Goal: Use online tool/utility: Utilize a website feature to perform a specific function

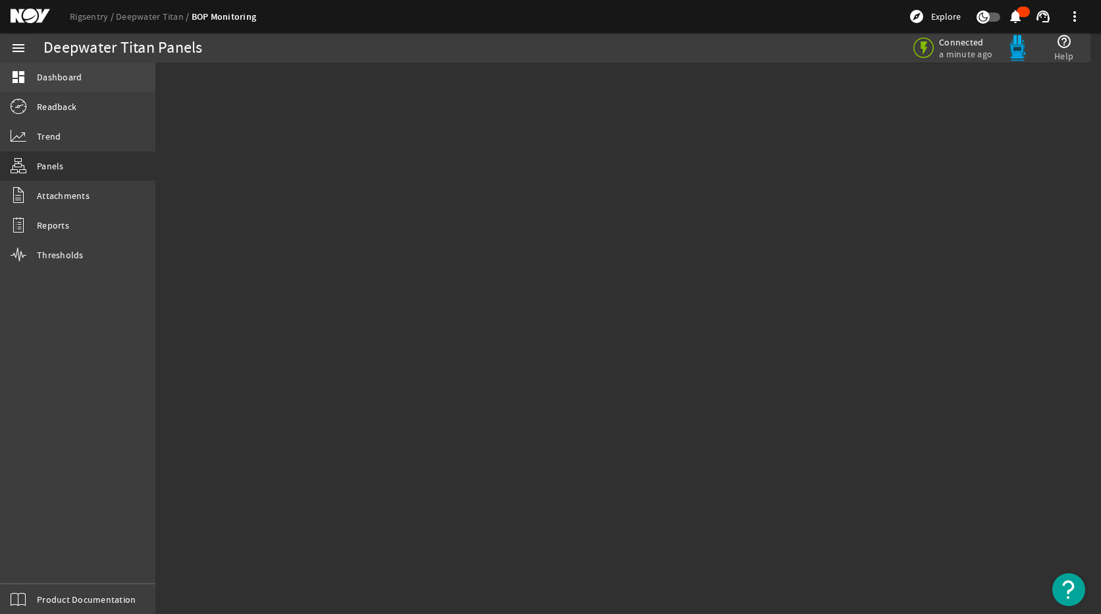
click at [44, 84] on link "dashboard Dashboard" at bounding box center [77, 77] width 155 height 29
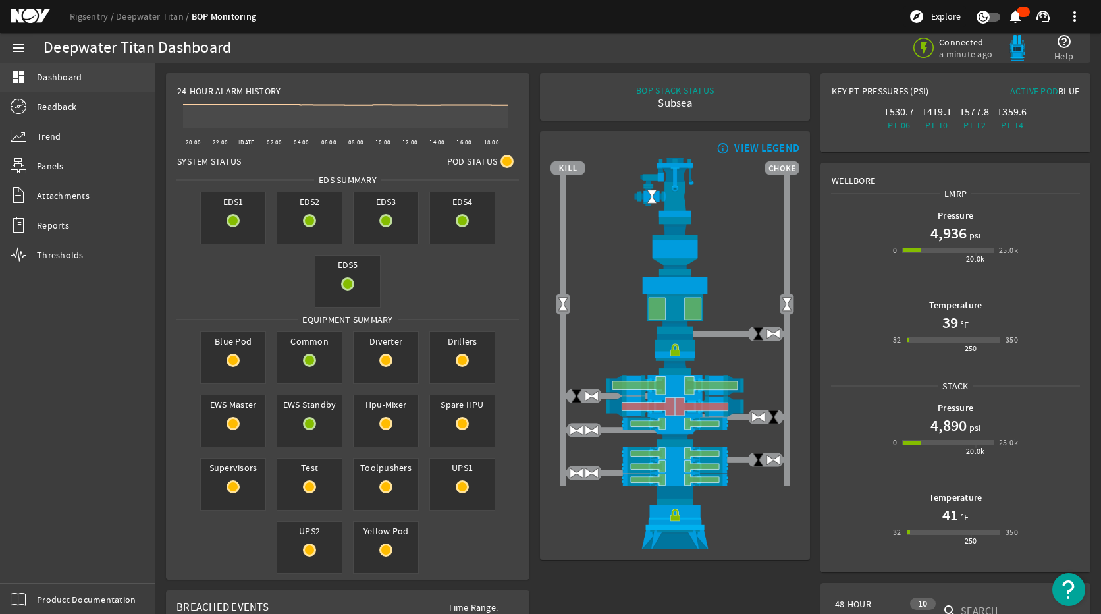
click at [90, 77] on link "dashboard Dashboard" at bounding box center [77, 77] width 155 height 29
click at [70, 149] on link "Trend" at bounding box center [77, 136] width 155 height 29
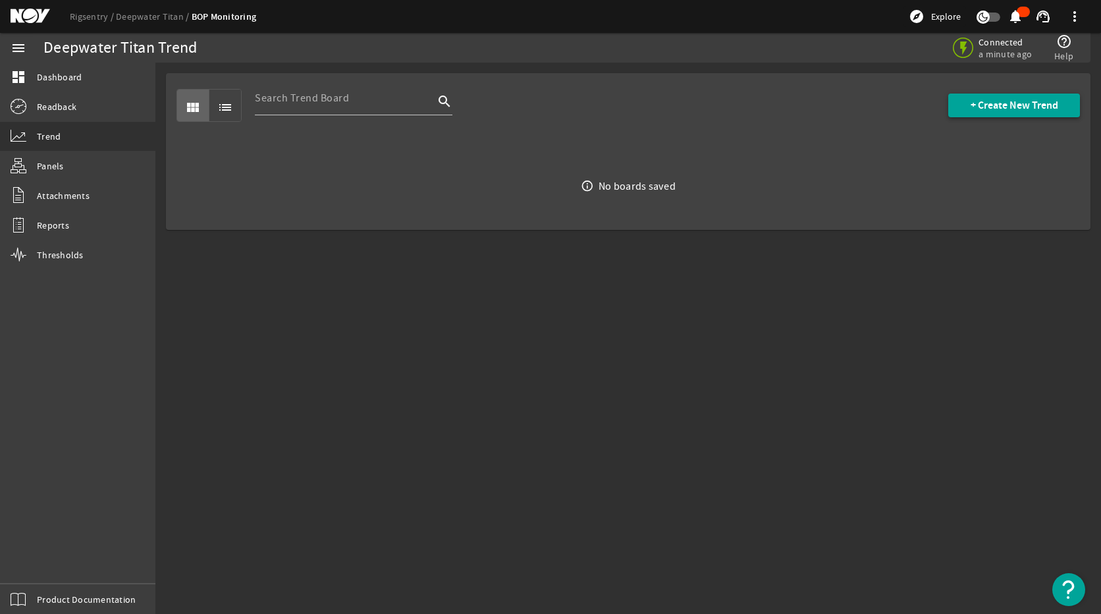
click at [993, 113] on span at bounding box center [1015, 106] width 132 height 32
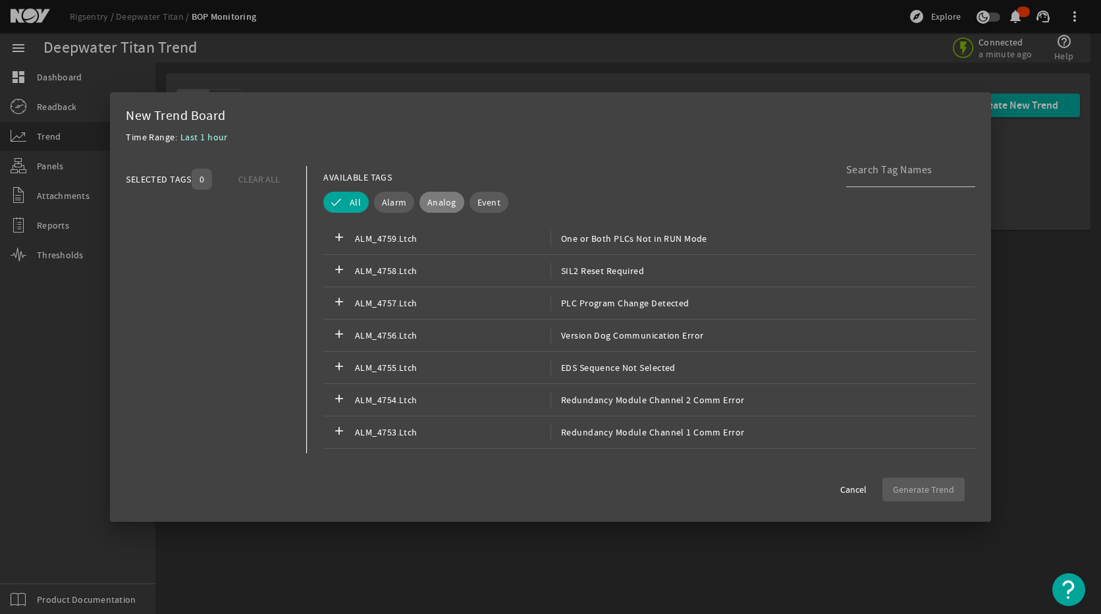
click at [429, 198] on span "Analog" at bounding box center [442, 202] width 29 height 13
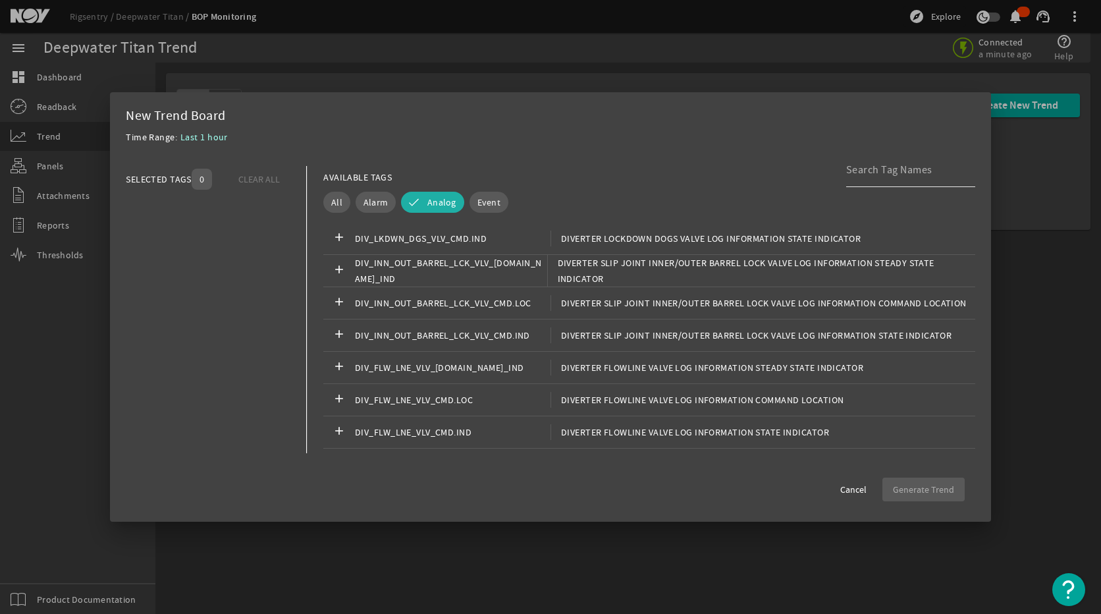
click at [873, 173] on input at bounding box center [905, 170] width 119 height 16
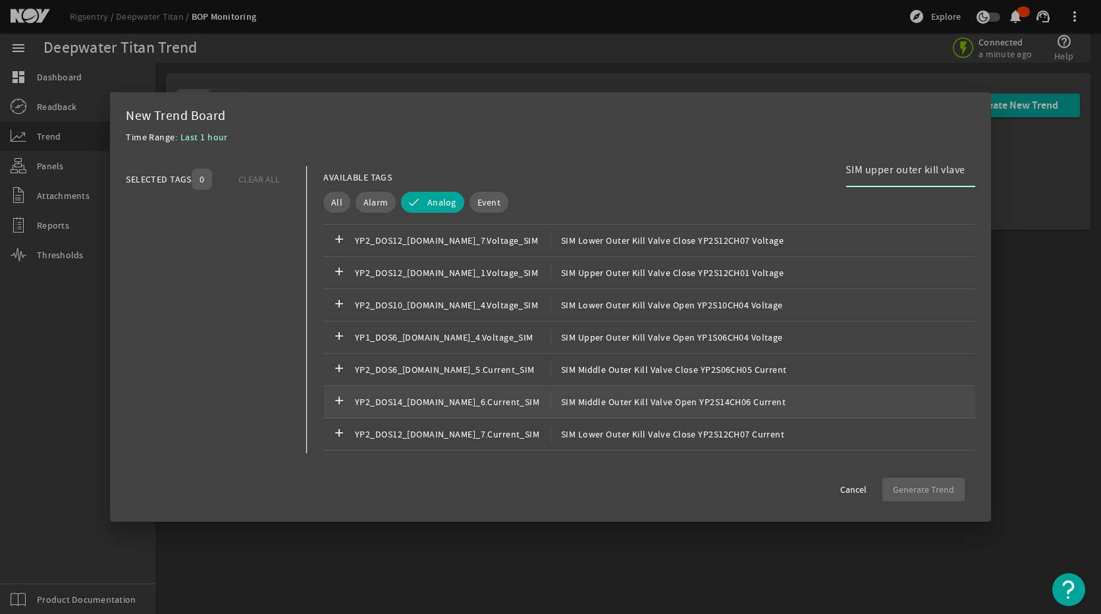
scroll to position [988, 0]
type input "SIM upper outer kill vlave"
click at [593, 403] on span "SIM Upper Outer Kill Valve Close YP2S12CH01 Current" at bounding box center [668, 401] width 234 height 16
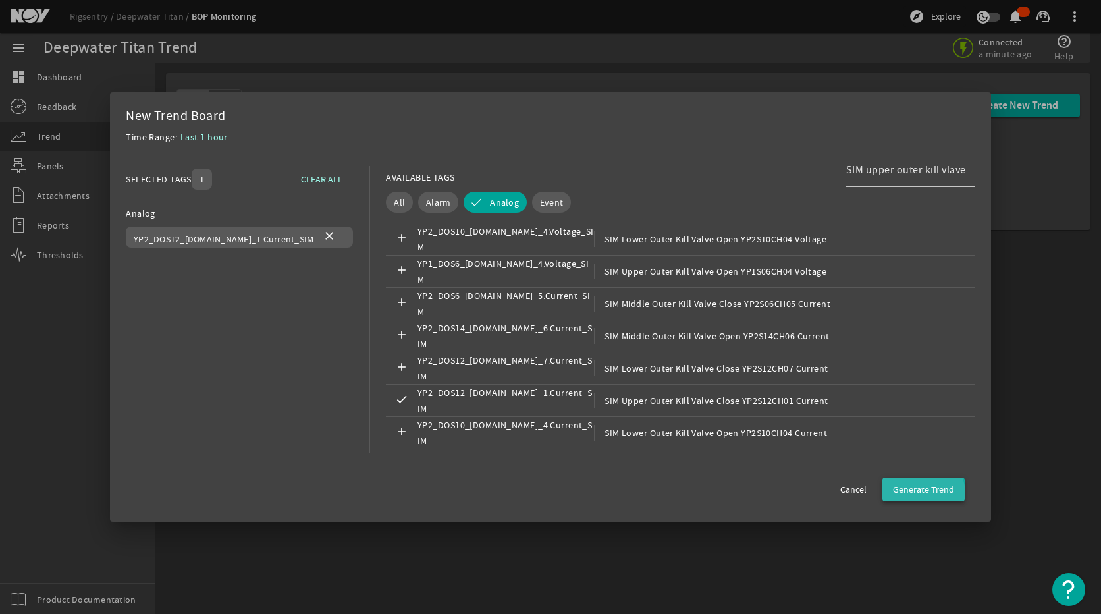
click at [924, 491] on span "Generate Trend" at bounding box center [923, 489] width 61 height 13
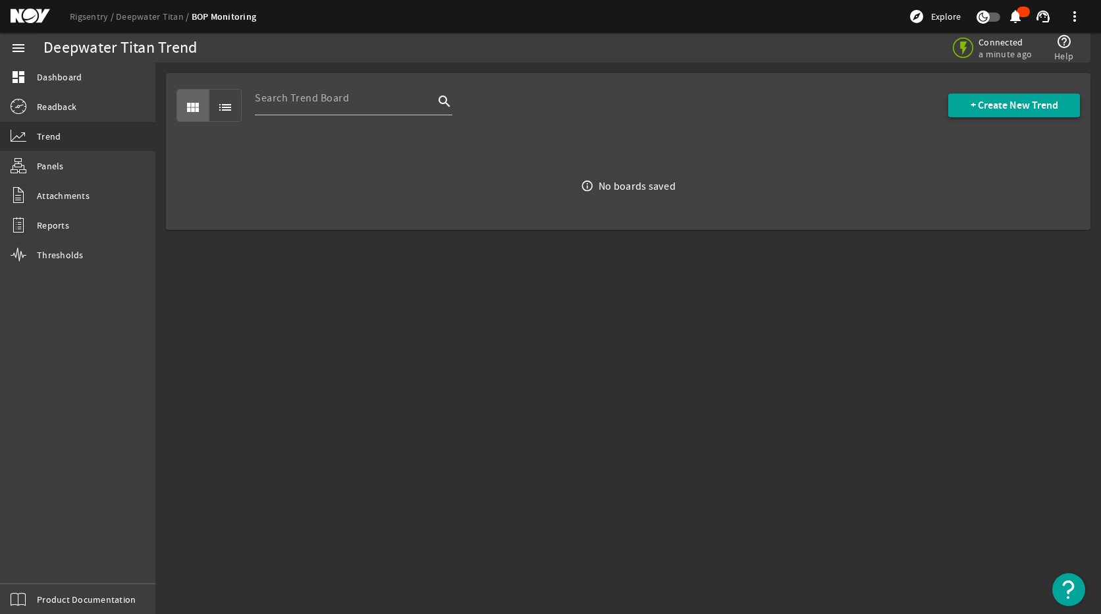
click at [1006, 101] on span "+ Create New Trend" at bounding box center [1015, 105] width 88 height 13
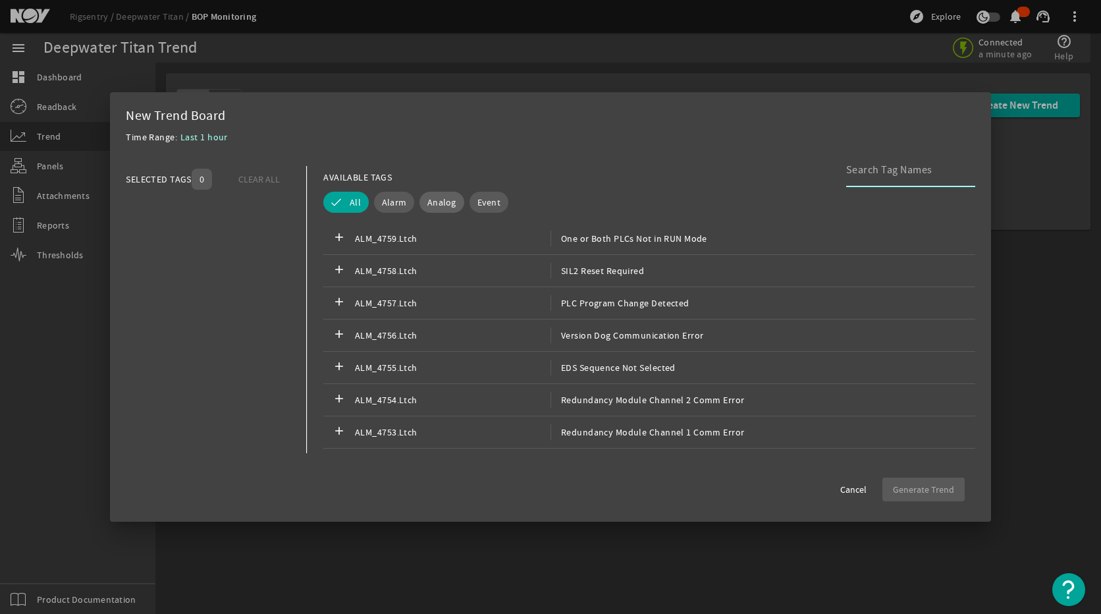
click at [440, 202] on span "Analog" at bounding box center [442, 202] width 29 height 13
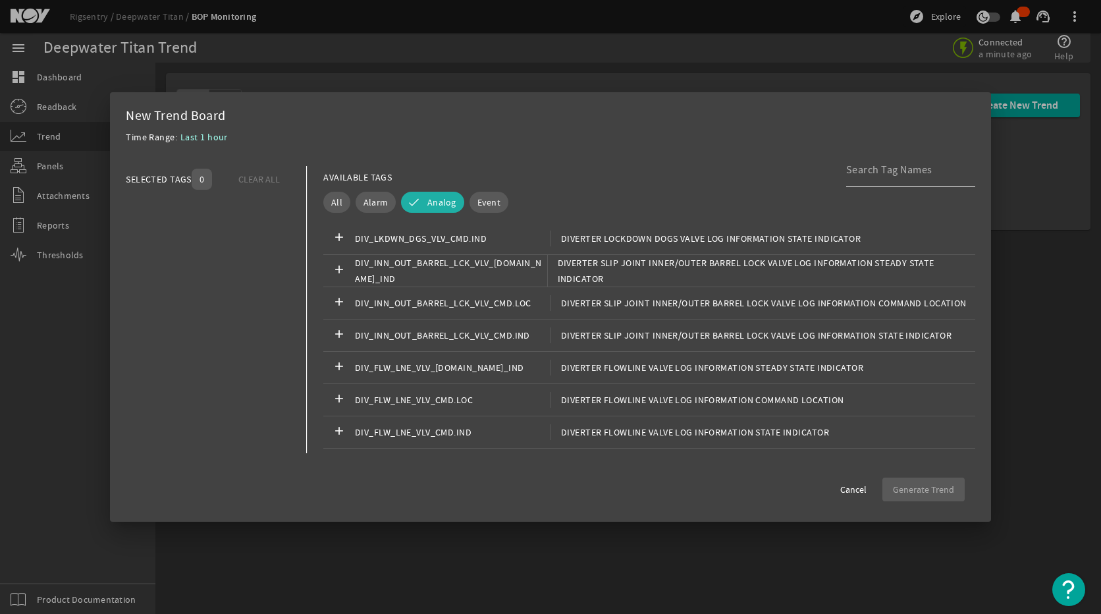
click at [868, 171] on input at bounding box center [905, 170] width 119 height 16
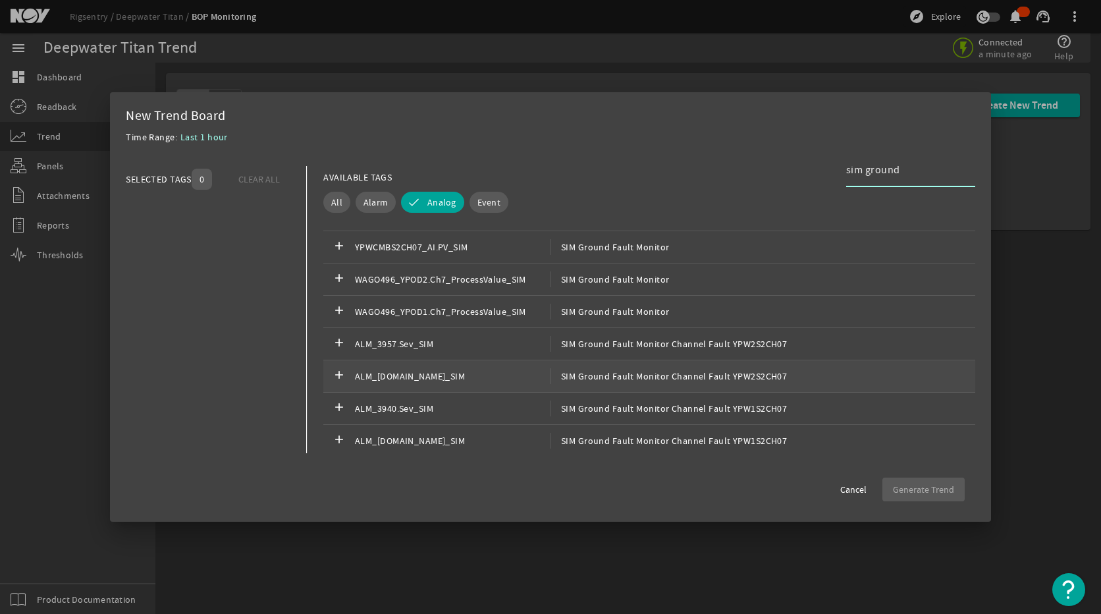
scroll to position [480, 0]
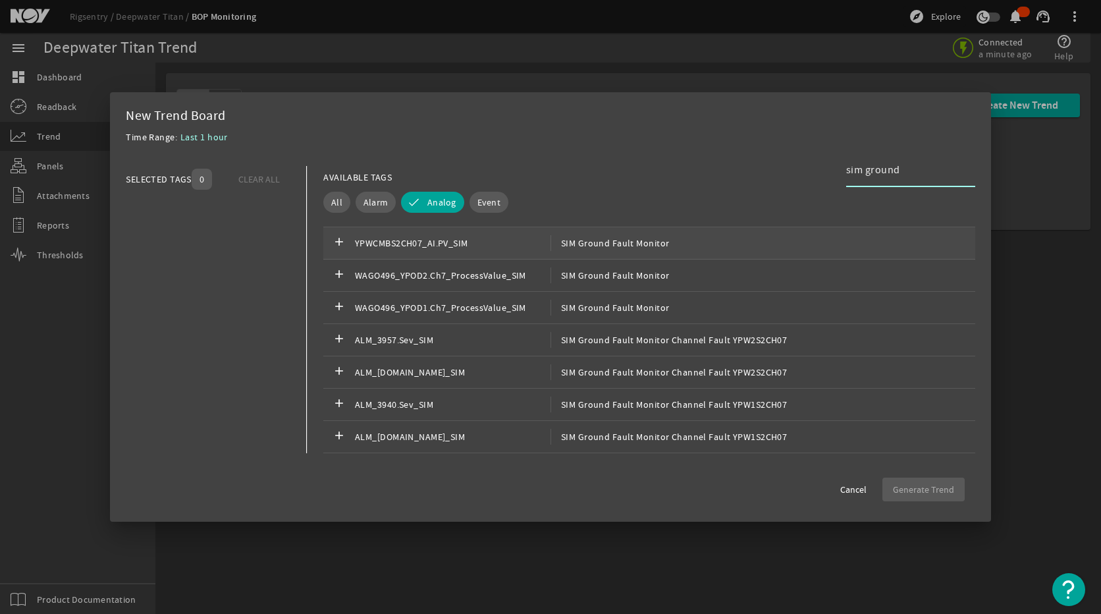
click at [611, 256] on div "add YPWCMBS2CH07_AI.PV_SIM SIM Ground Fault Monitor" at bounding box center [649, 243] width 652 height 32
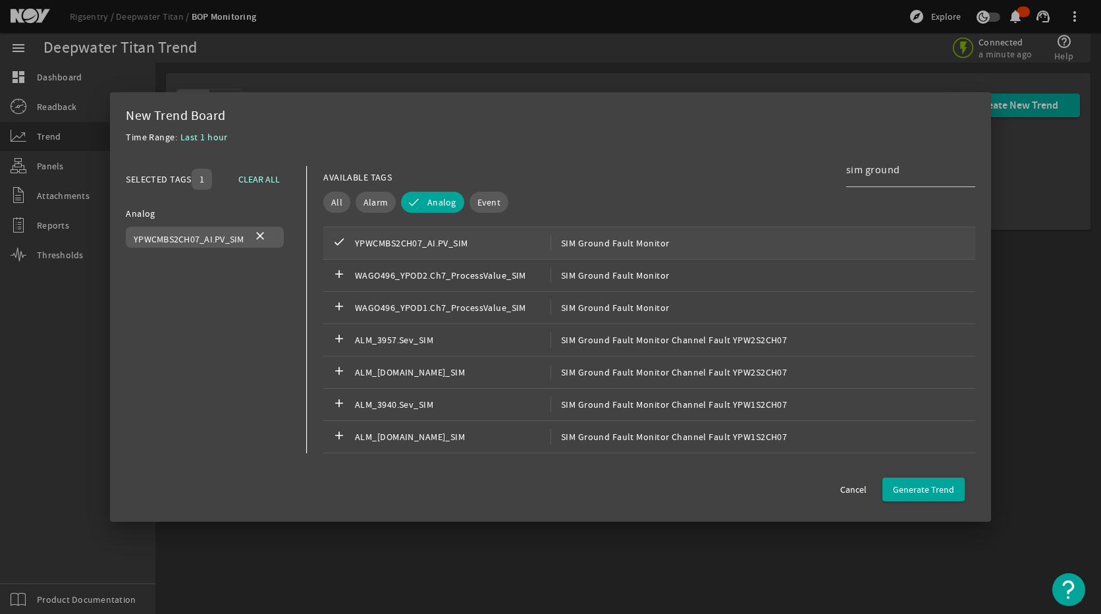
click at [385, 240] on span "YPWCMBS2CH07_AI.PV_SIM" at bounding box center [453, 243] width 196 height 16
click at [917, 175] on input "sim ground" at bounding box center [905, 170] width 119 height 16
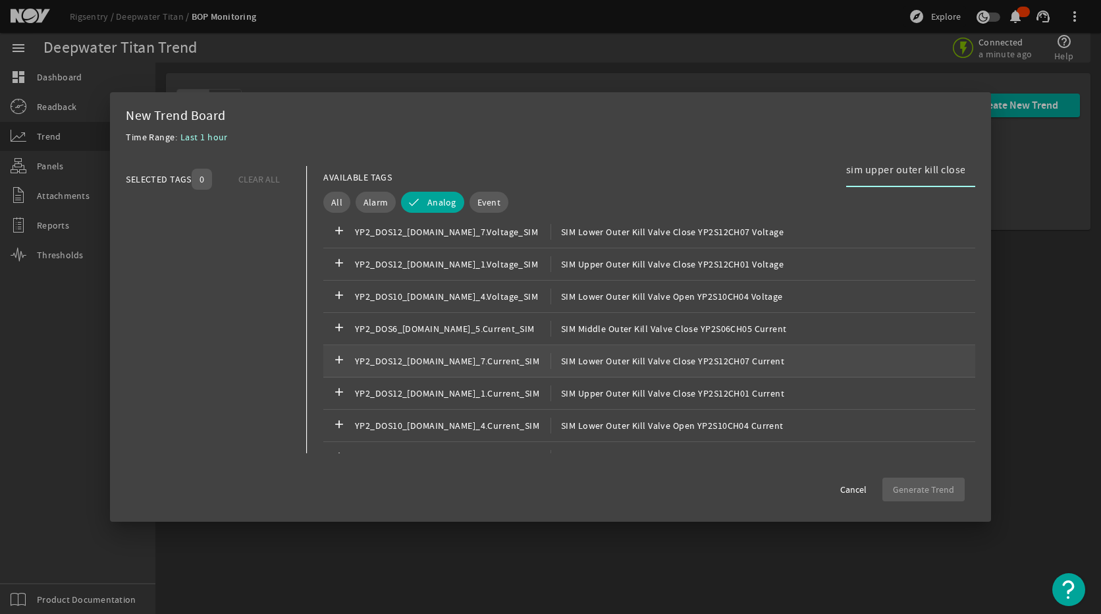
scroll to position [461, 0]
type input "sim upper outer kill close"
click at [712, 332] on span "SIM Upper Outer Kill Valve Close YP2S12CH01 Current" at bounding box center [668, 327] width 234 height 16
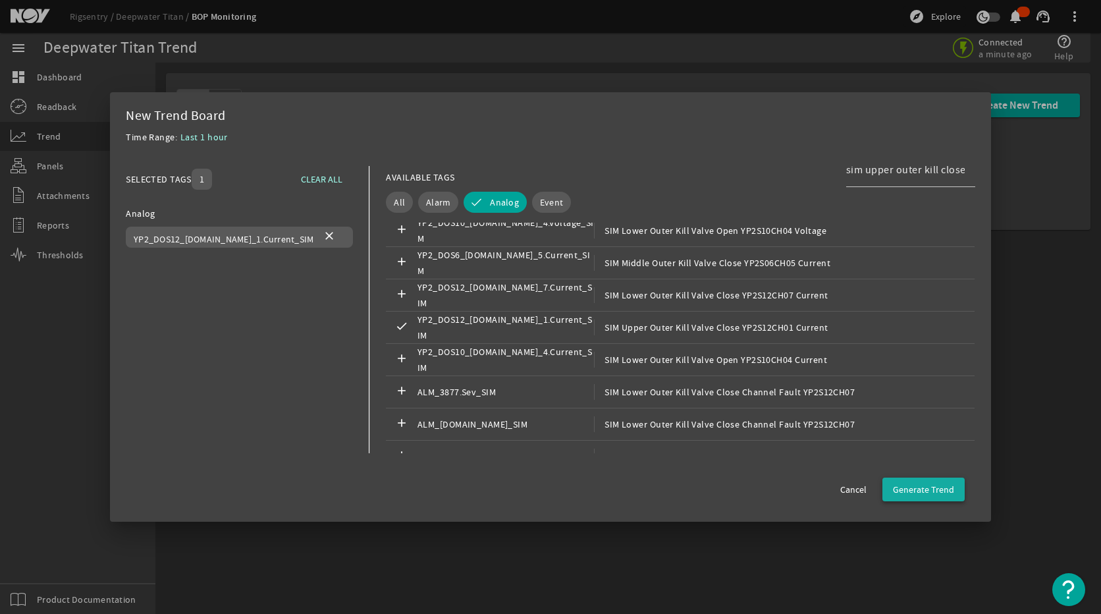
click at [912, 484] on span "Generate Trend" at bounding box center [923, 489] width 61 height 13
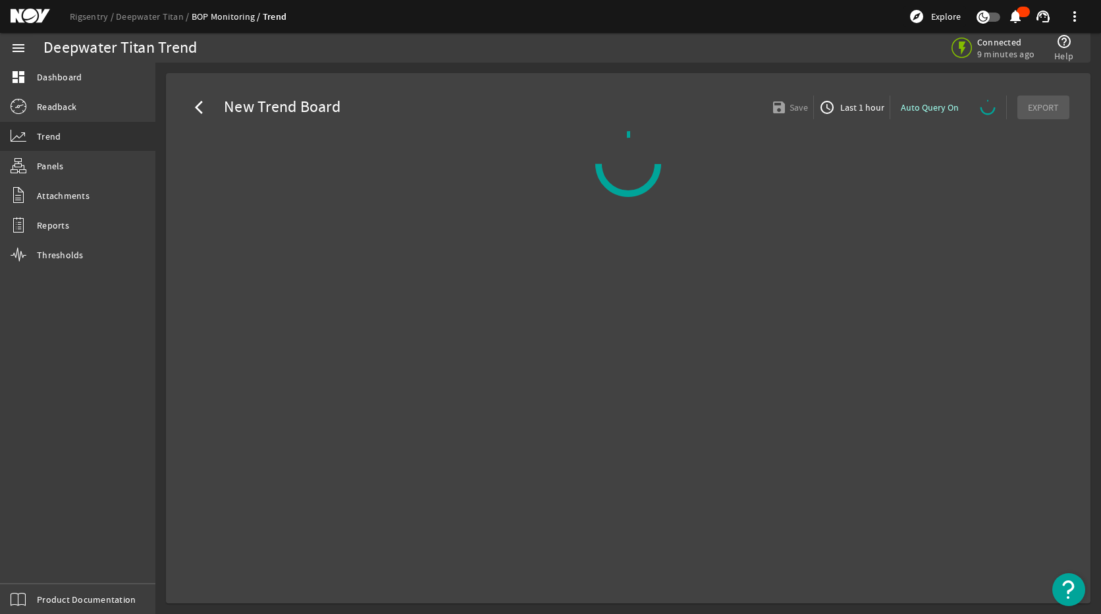
click at [859, 110] on span "Last 1 hour" at bounding box center [861, 107] width 47 height 13
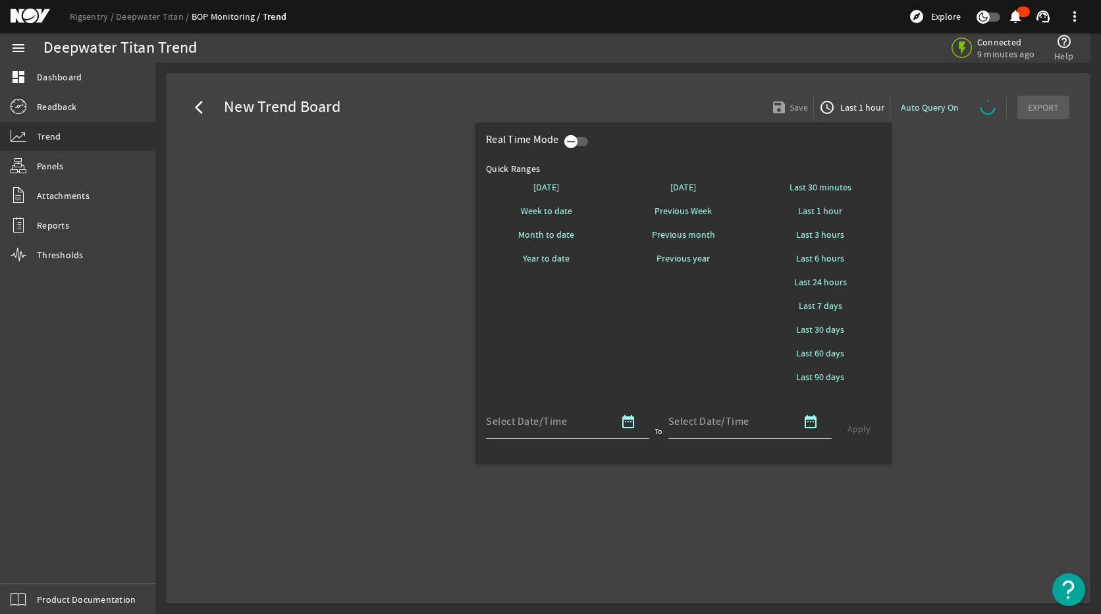
click at [574, 142] on icon "button" at bounding box center [571, 141] width 8 height 1
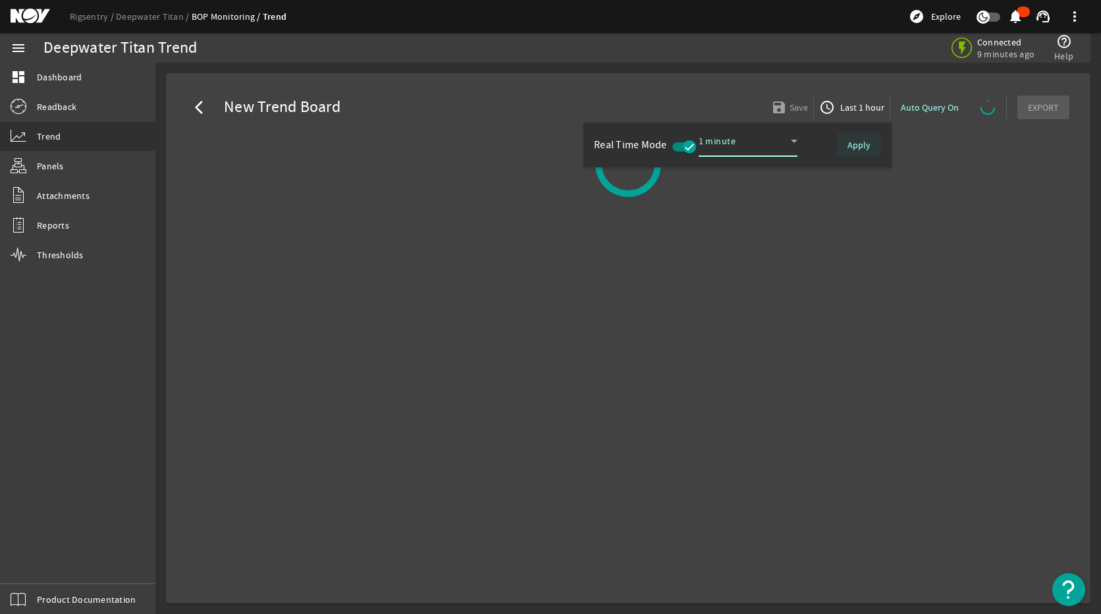
click at [866, 148] on span "Apply" at bounding box center [859, 144] width 23 height 13
click at [997, 390] on div at bounding box center [550, 307] width 1101 height 614
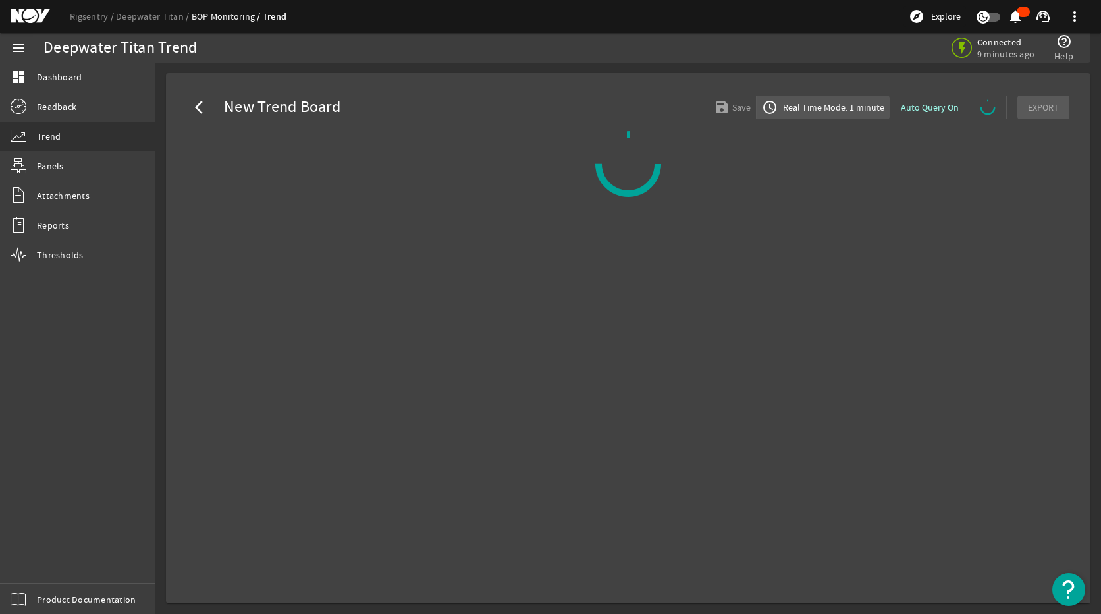
click at [850, 109] on span "Real Time Mode: 1 minute" at bounding box center [833, 107] width 104 height 13
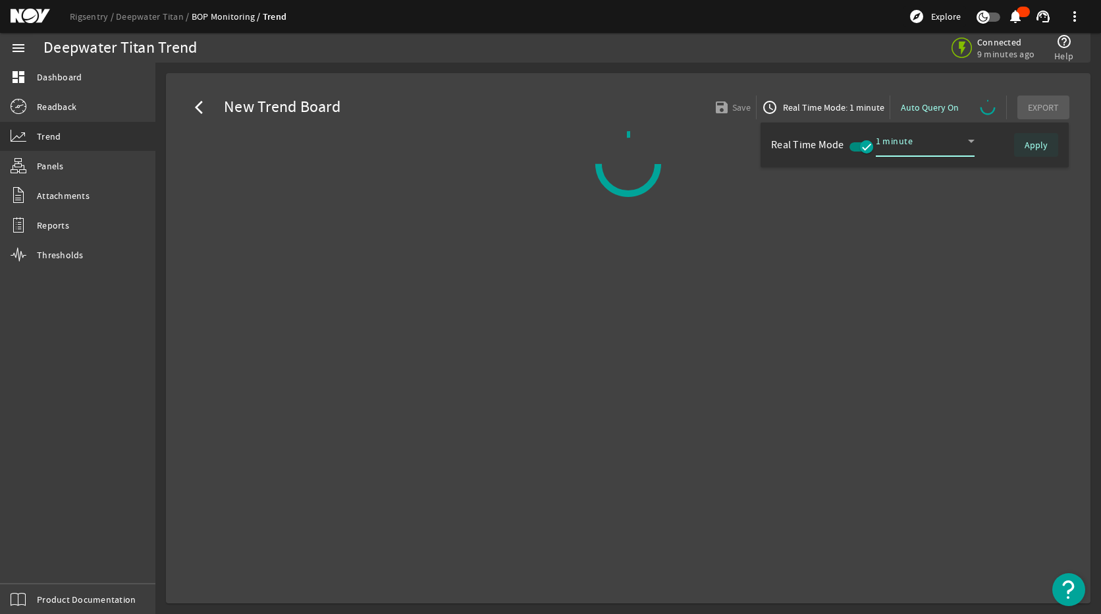
click at [1006, 142] on span "Apply" at bounding box center [1036, 144] width 23 height 13
click at [846, 142] on div "Real Time Mode" at bounding box center [810, 144] width 78 height 13
click at [856, 150] on span "button" at bounding box center [862, 146] width 24 height 9
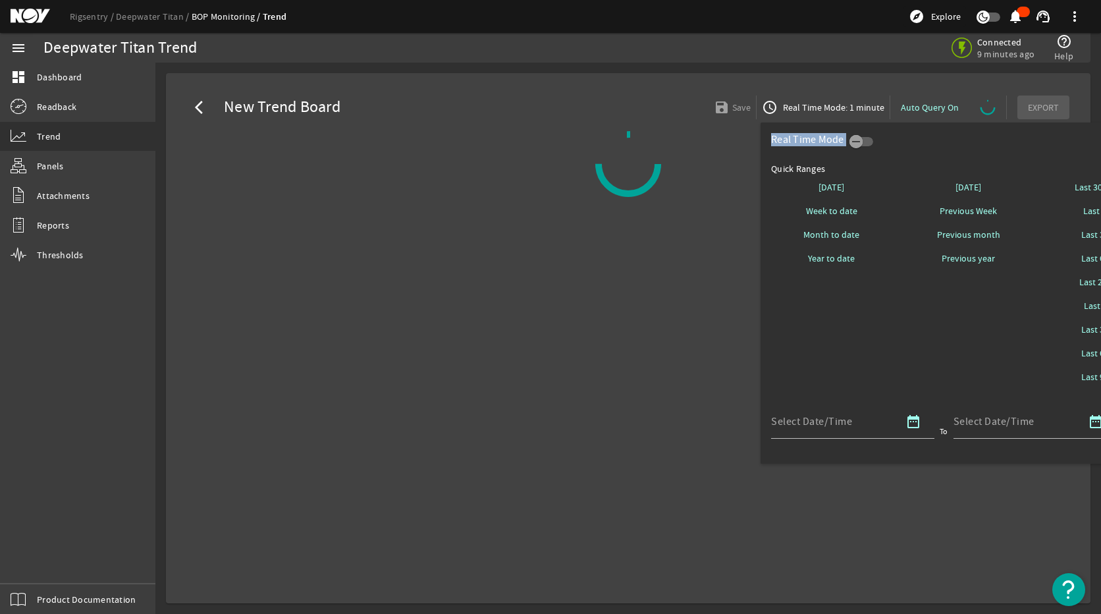
drag, startPoint x: 890, startPoint y: 133, endPoint x: 625, endPoint y: 168, distance: 267.1
click at [625, 168] on div "Real Time Mode Quick Ranges [DATE] Week to date Month to date Year to date [DAT…" at bounding box center [550, 307] width 1101 height 614
click at [972, 136] on div "Real Time Mode" at bounding box center [968, 139] width 395 height 13
click at [1006, 264] on span "Last 6 hours" at bounding box center [1106, 258] width 48 height 13
click at [1006, 284] on span "Last 24 hours" at bounding box center [1106, 281] width 53 height 13
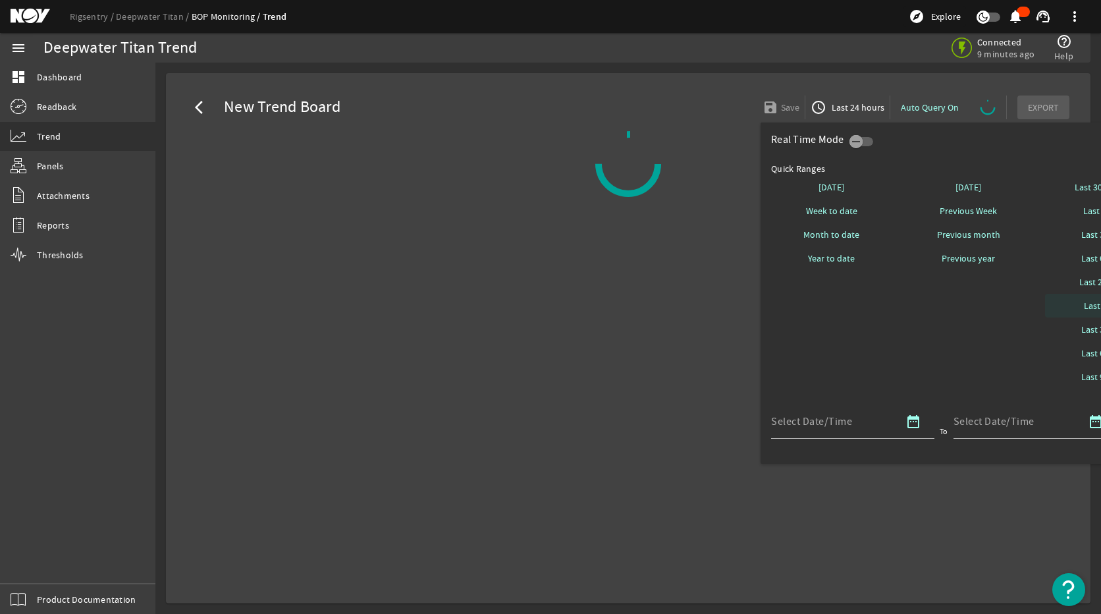
click at [1006, 306] on span "Last 7 days" at bounding box center [1105, 305] width 43 height 13
click at [1006, 491] on div at bounding box center [550, 307] width 1101 height 614
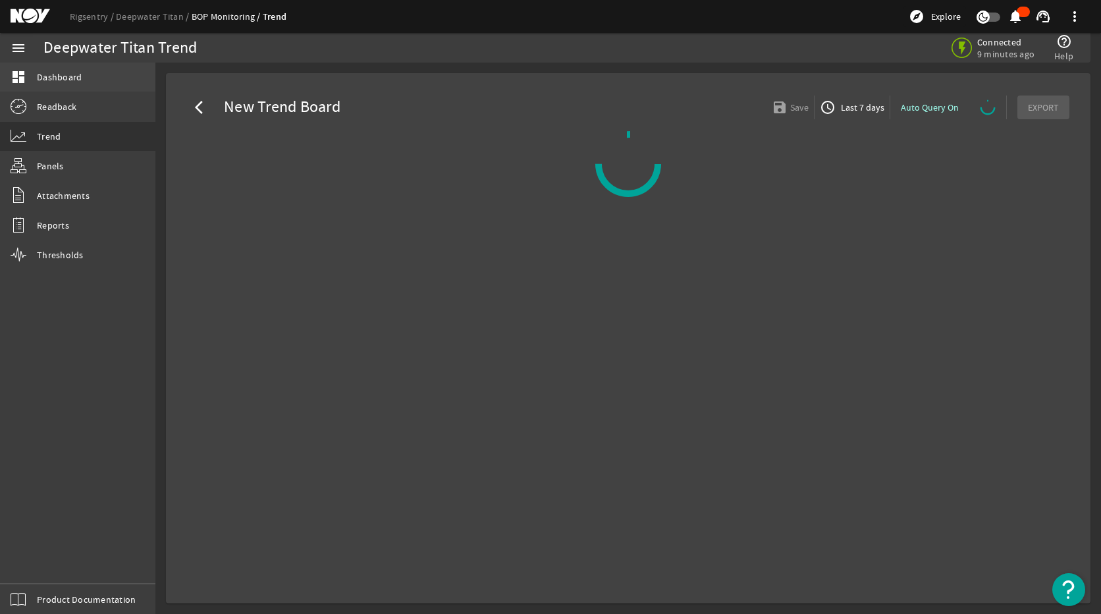
click at [86, 72] on link "dashboard Dashboard" at bounding box center [77, 77] width 155 height 29
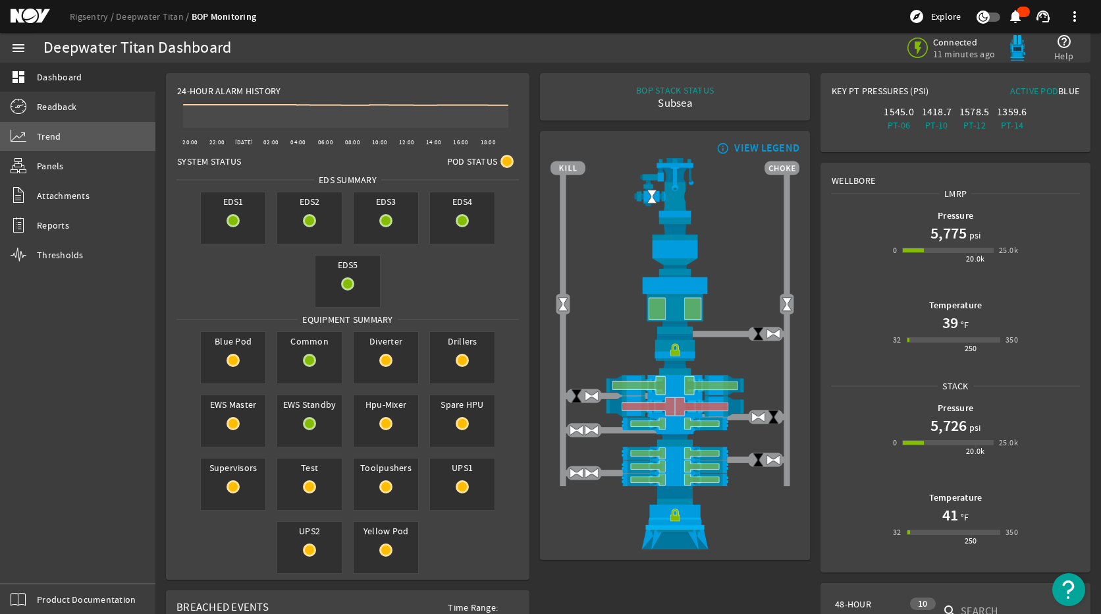
click at [71, 140] on link "Trend" at bounding box center [77, 136] width 155 height 29
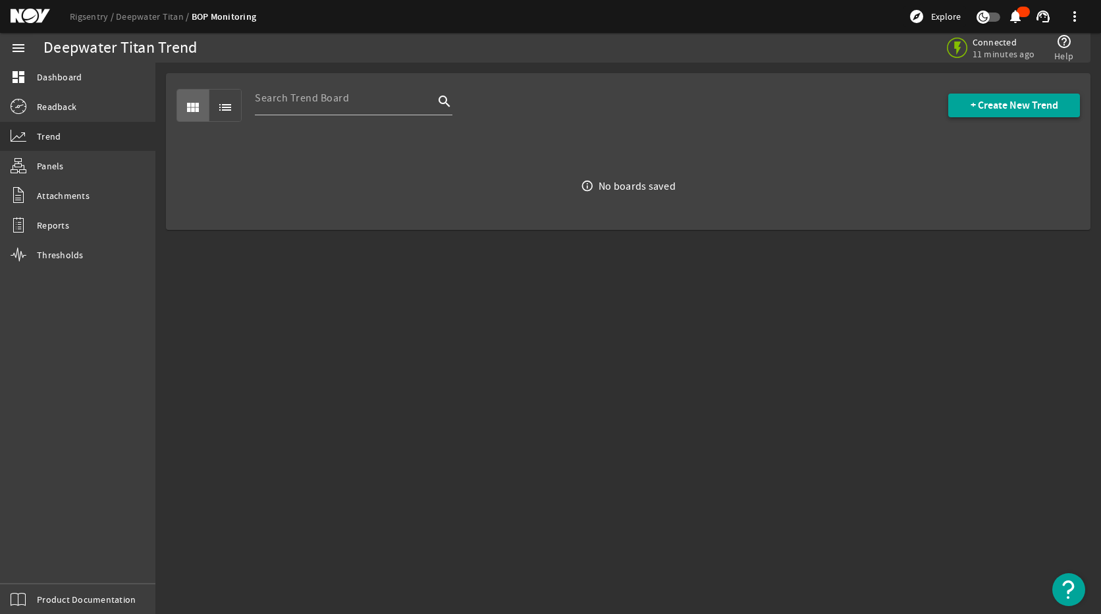
click at [1006, 108] on span "+ Create New Trend" at bounding box center [1015, 105] width 88 height 13
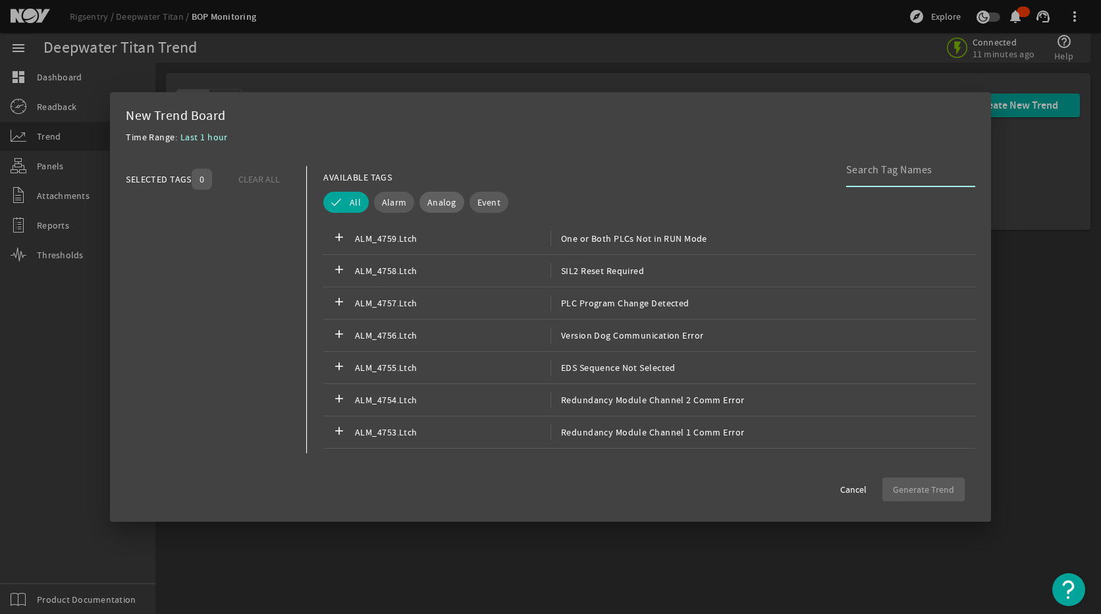
click at [436, 198] on span "Analog" at bounding box center [442, 202] width 29 height 13
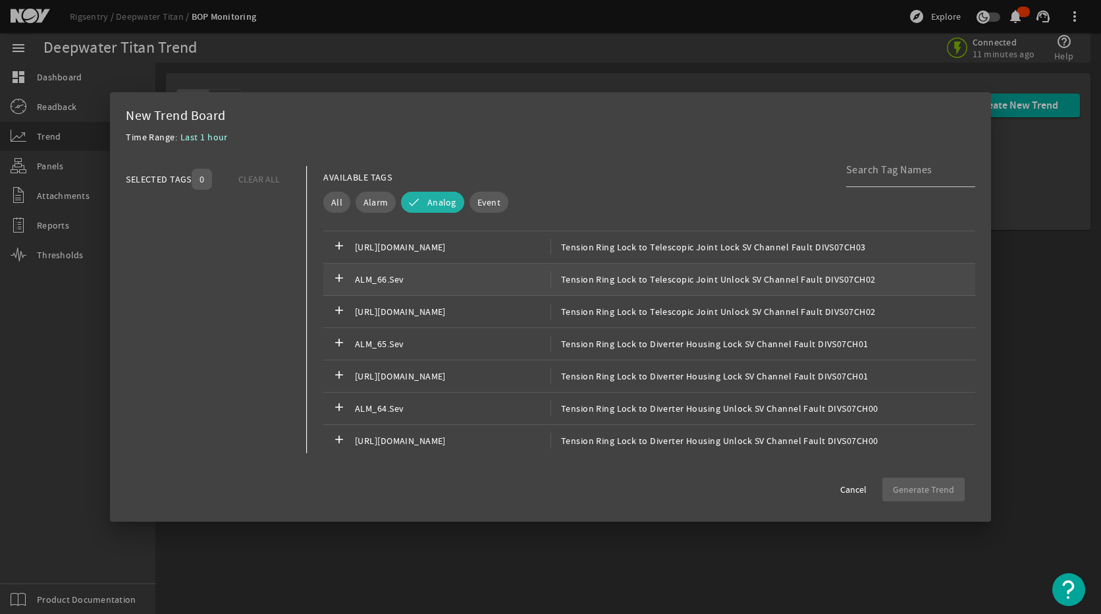
scroll to position [1515, 0]
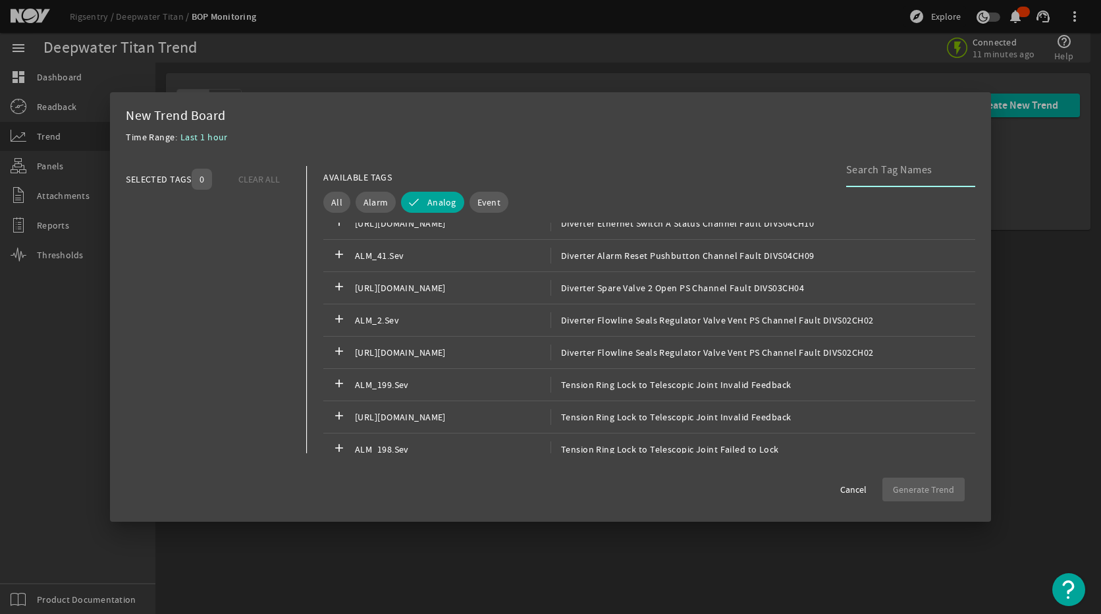
click at [902, 169] on input at bounding box center [905, 170] width 119 height 16
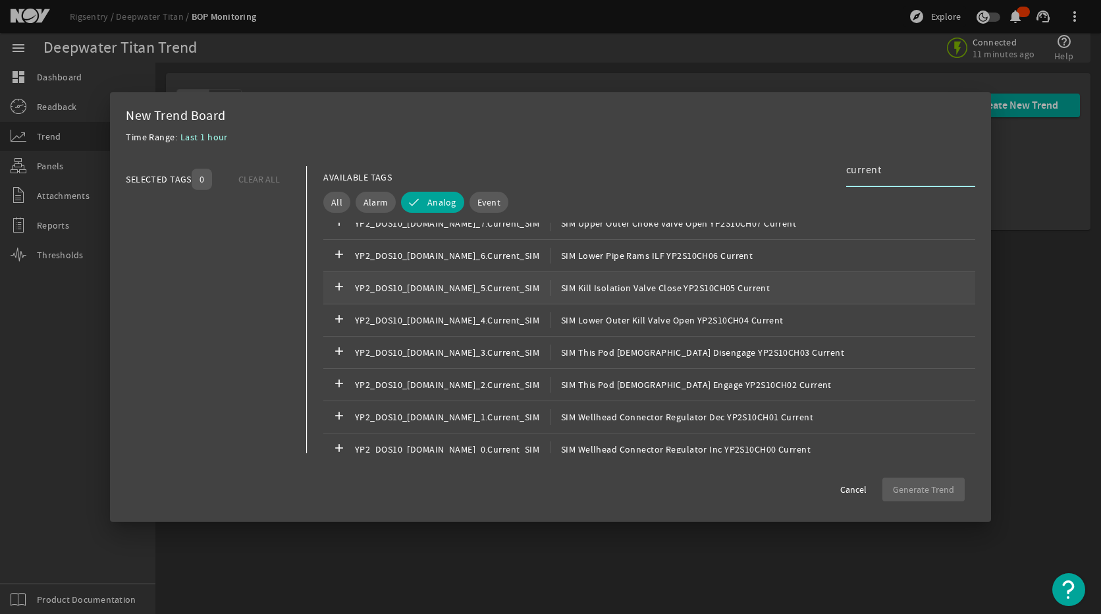
type input "current"
click at [752, 282] on span "SIM Kill Isolation Valve Close YP2S10CH05 Current" at bounding box center [660, 288] width 219 height 16
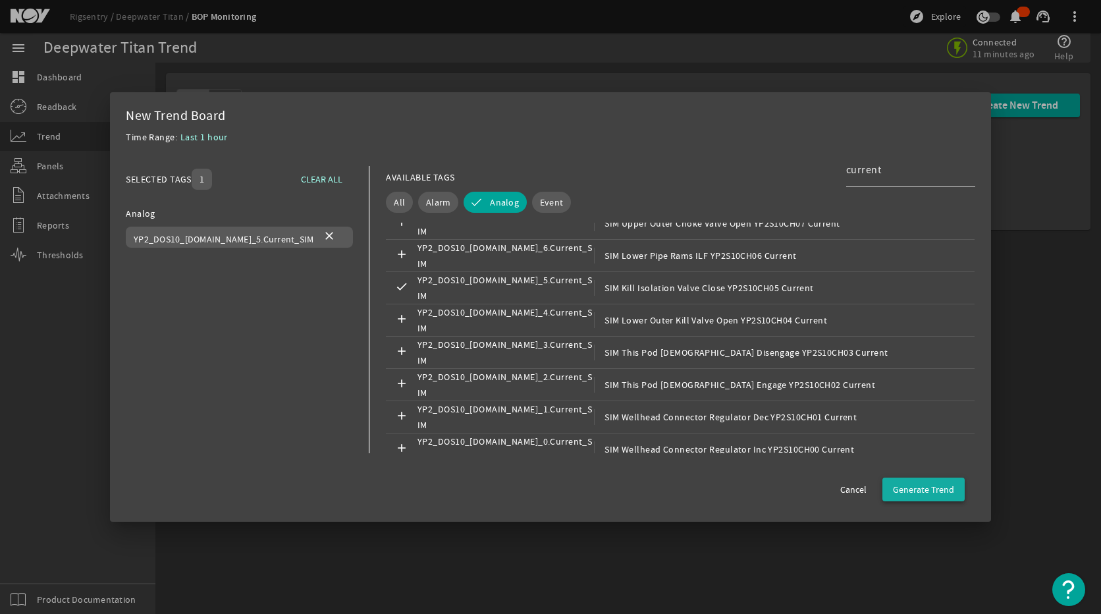
click at [918, 491] on span "Generate Trend" at bounding box center [923, 489] width 61 height 13
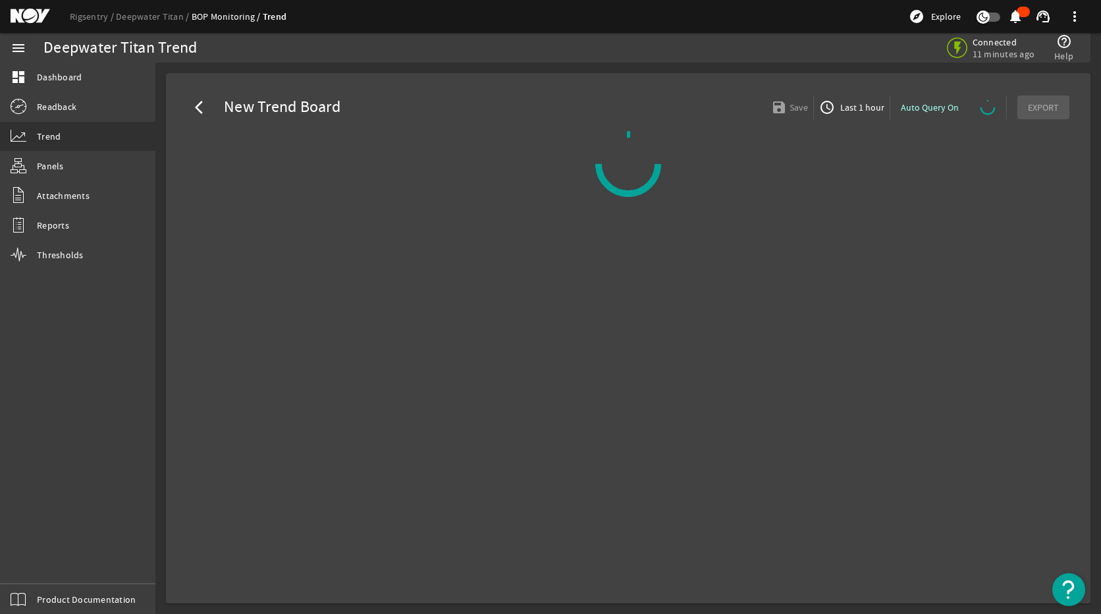
select select "ALL"
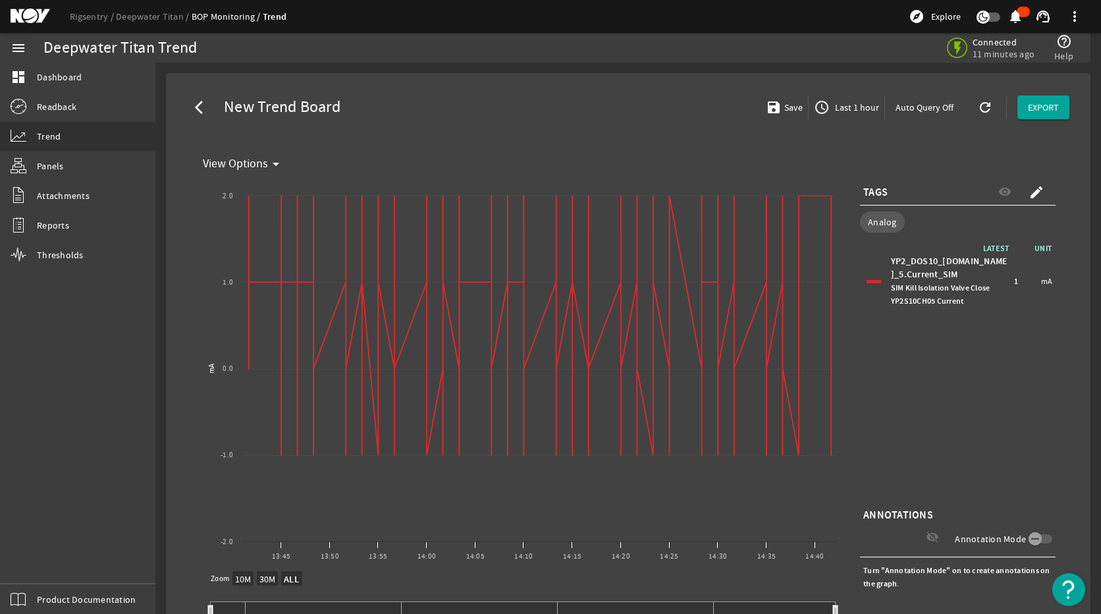
click at [1006, 189] on mat-icon "create" at bounding box center [1037, 192] width 16 height 16
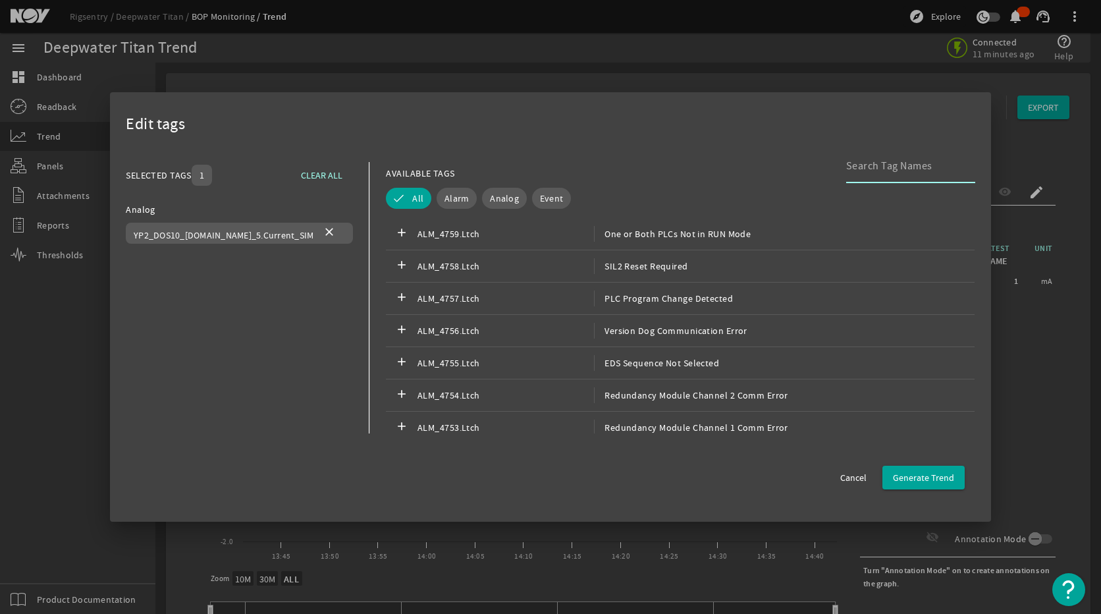
click at [916, 173] on input at bounding box center [905, 166] width 119 height 16
click at [490, 196] on span "Analog" at bounding box center [504, 198] width 29 height 13
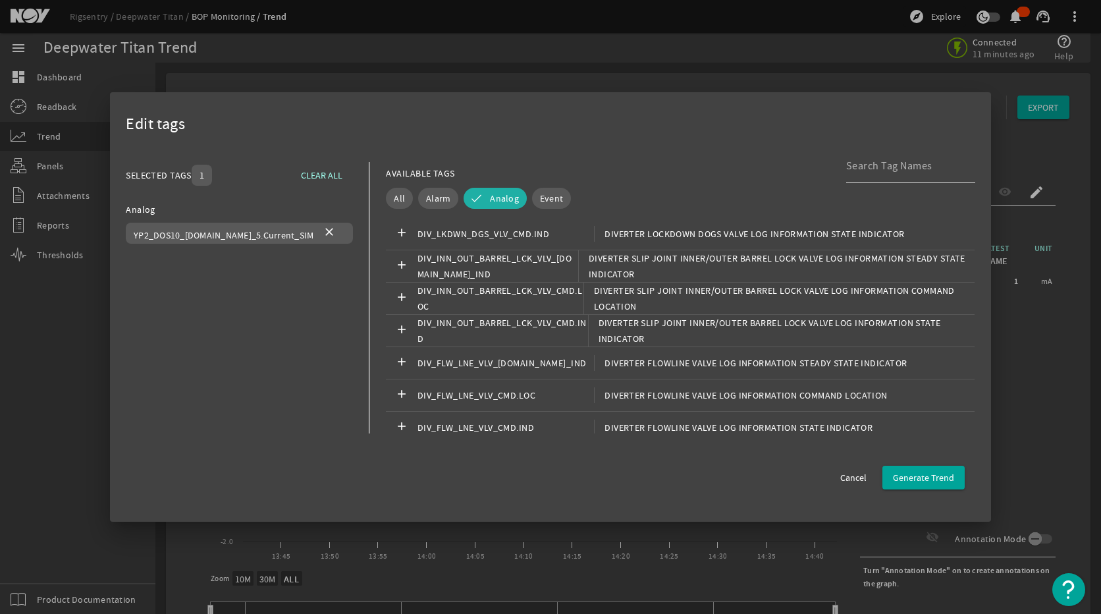
click at [916, 176] on div at bounding box center [905, 166] width 119 height 34
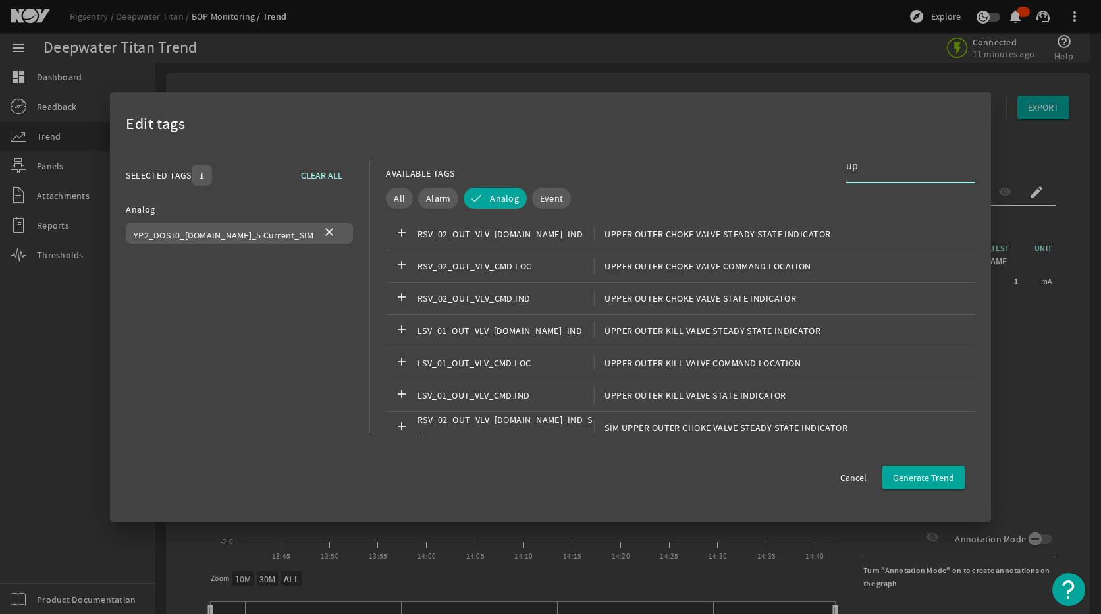
type input "u"
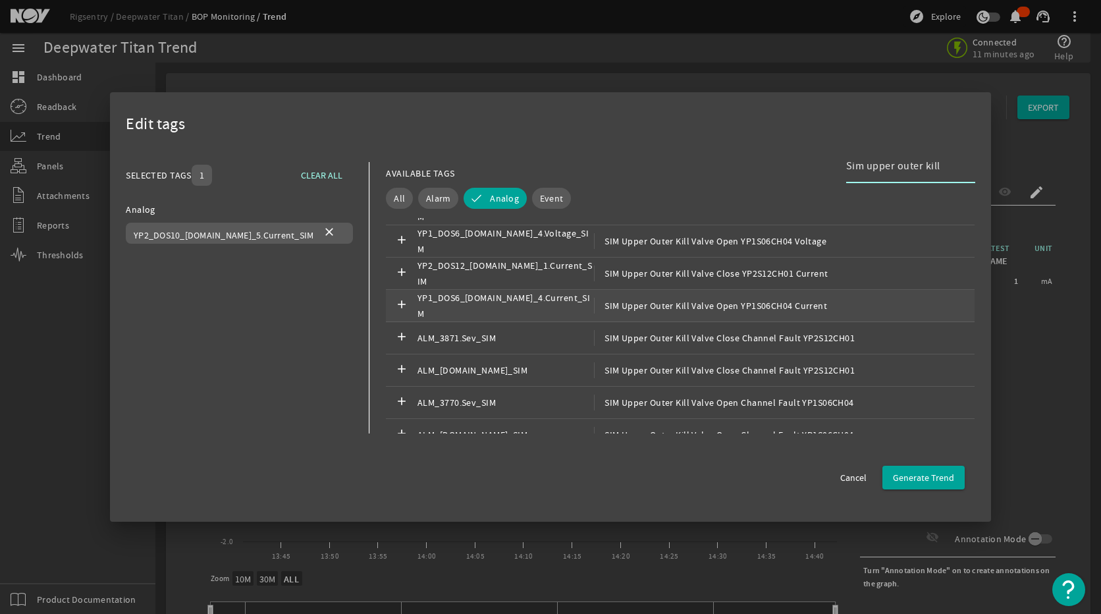
scroll to position [351, 0]
type input "Sim upper outer kill"
click at [718, 271] on span "SIM Upper Outer Kill Valve Close YP2S12CH01 Current" at bounding box center [712, 273] width 234 height 16
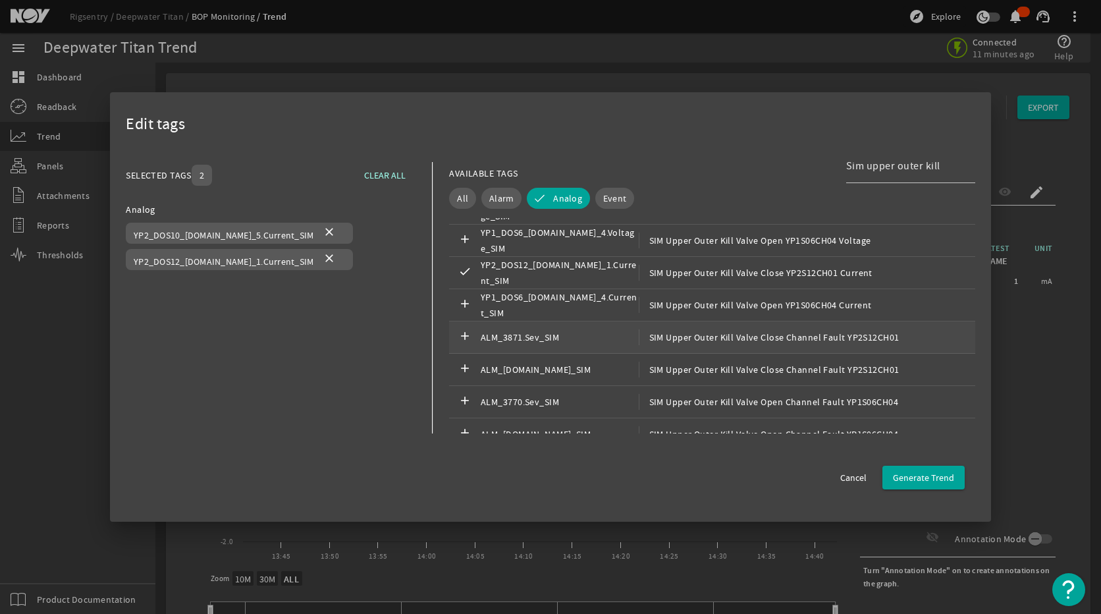
scroll to position [368, 0]
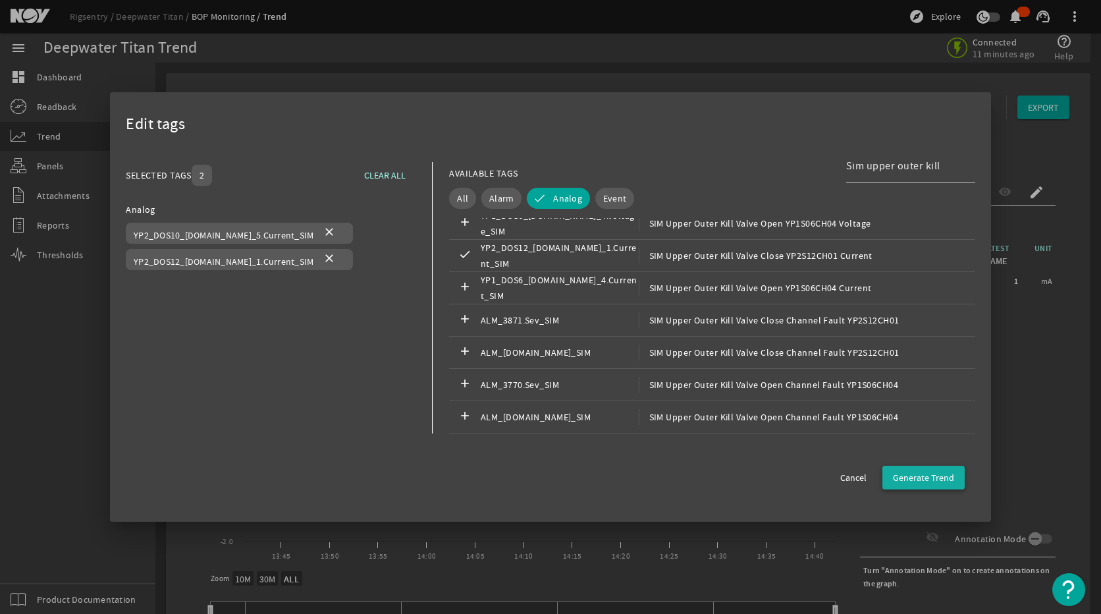
click at [914, 474] on span "Generate Trend" at bounding box center [923, 477] width 61 height 13
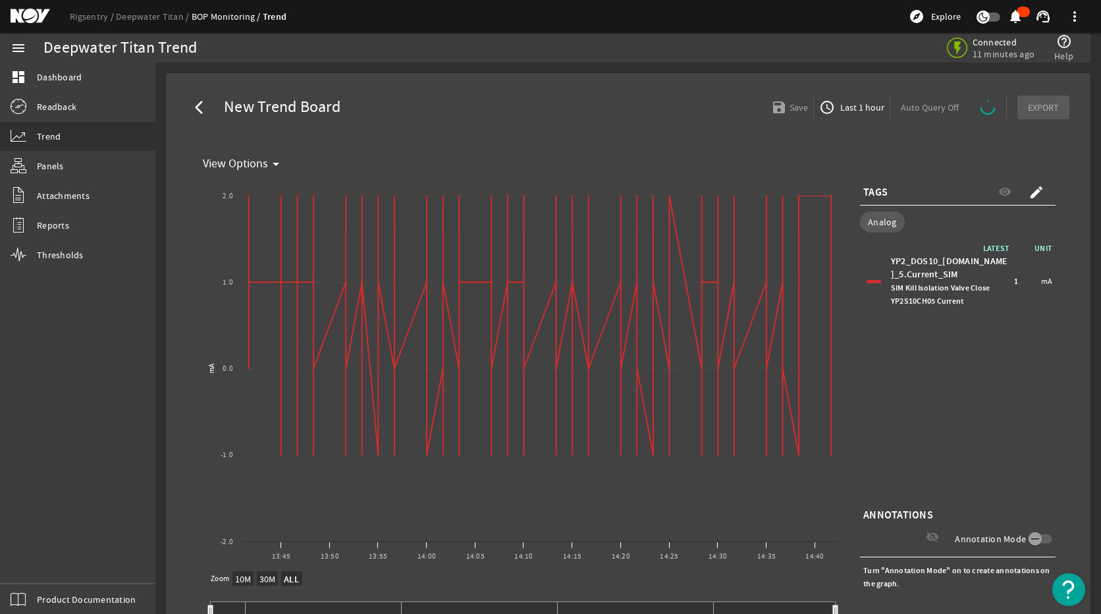
select select "ALL"
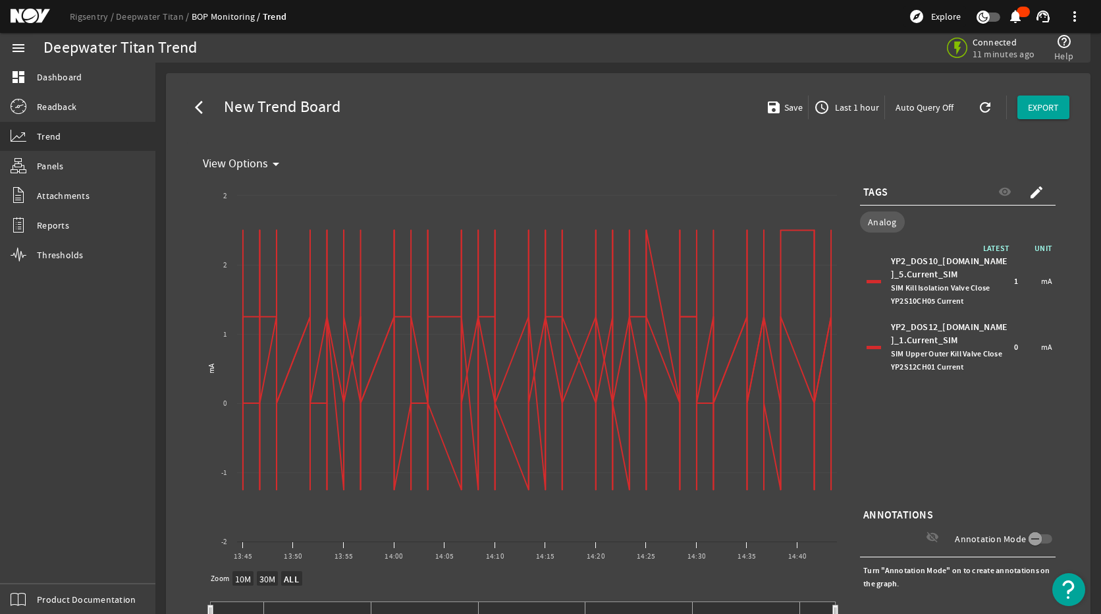
click at [868, 346] on div at bounding box center [874, 347] width 14 height 3
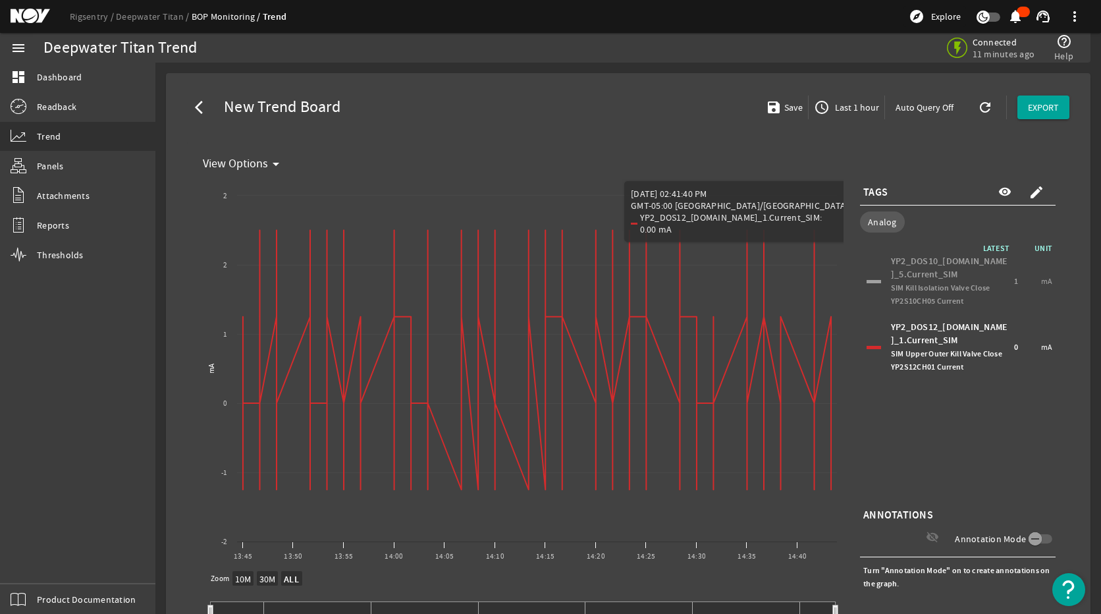
click at [843, 109] on span "Last 1 hour" at bounding box center [856, 107] width 47 height 13
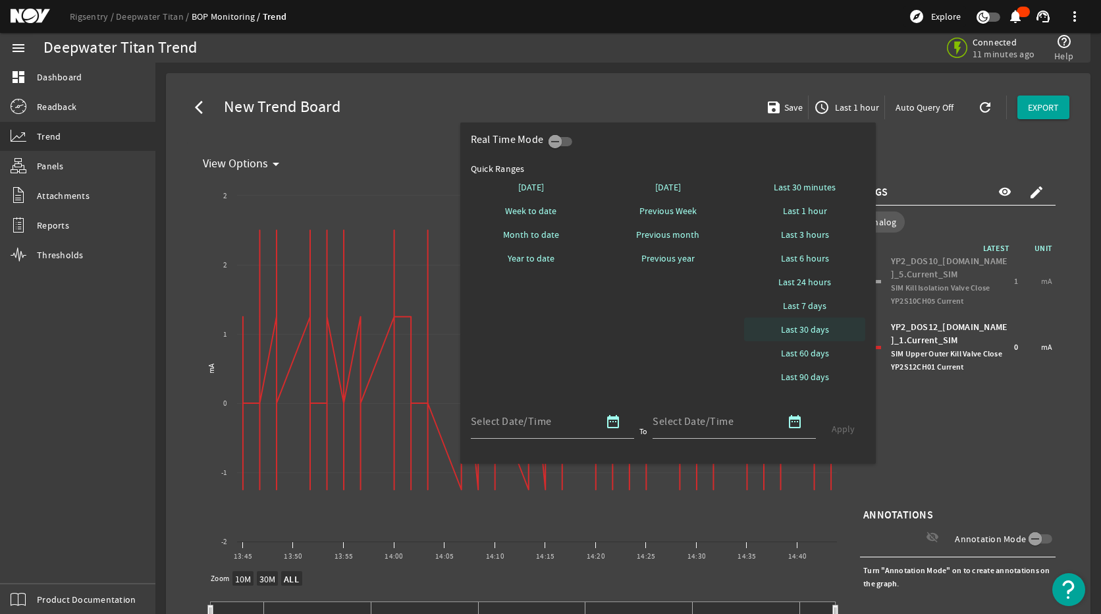
click at [816, 323] on span "Last 30 days" at bounding box center [805, 329] width 48 height 13
select select "10M"
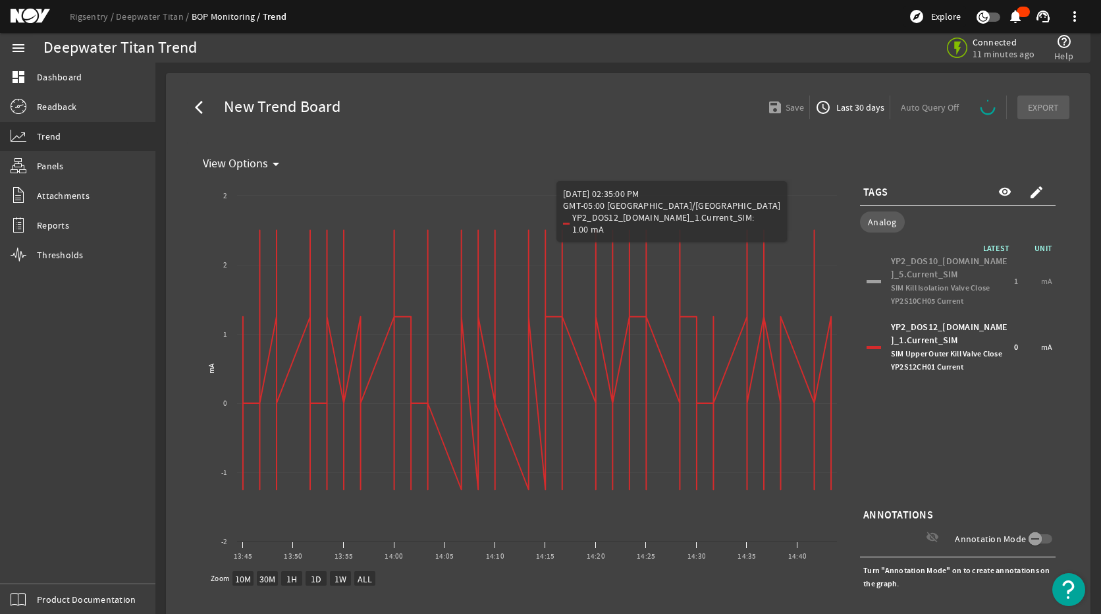
click at [853, 104] on span "Last 30 days" at bounding box center [859, 107] width 51 height 13
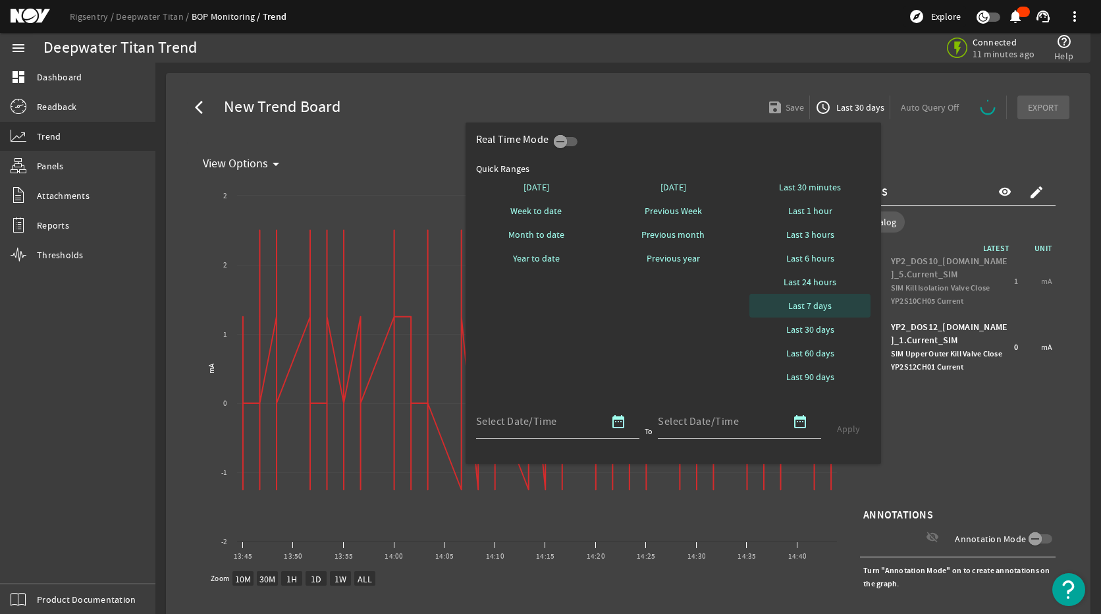
click at [819, 303] on span "Last 7 days" at bounding box center [810, 305] width 43 height 13
select select "10M"
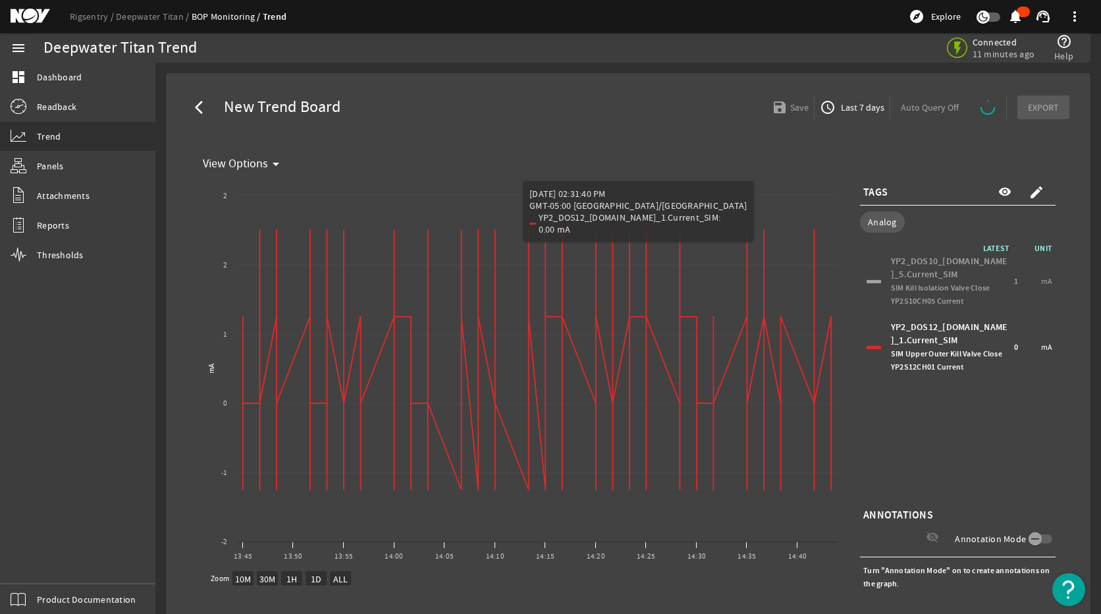
click at [1006, 472] on div "LATEST UNIT YP2_DOS10_[DOMAIN_NAME]_5.Current_SIM SIM Kill Isolation Valve Clos…" at bounding box center [958, 373] width 196 height 263
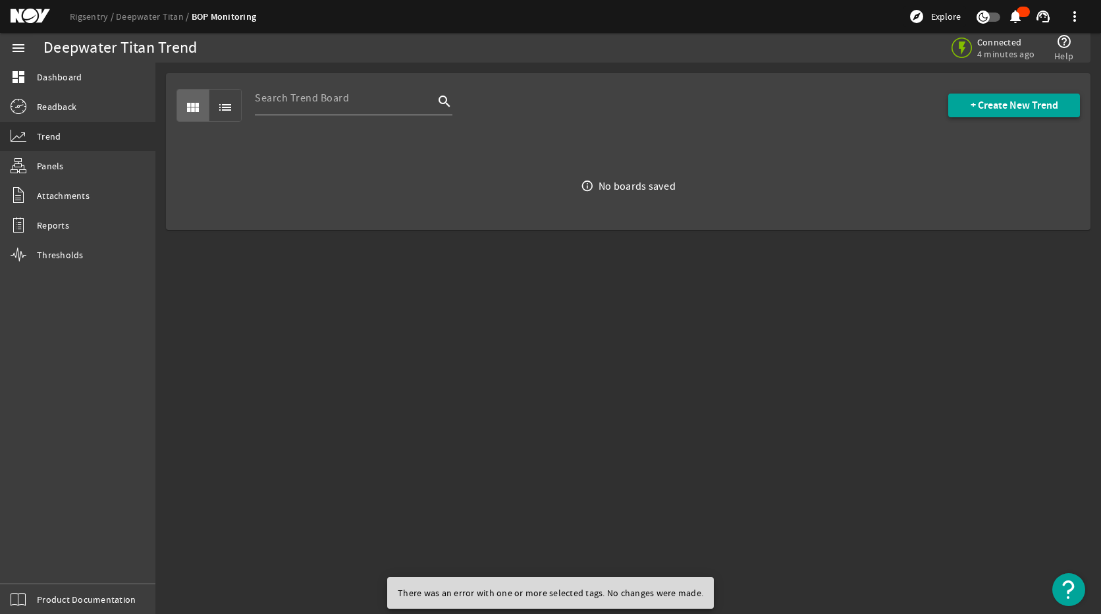
click at [971, 112] on span at bounding box center [1015, 106] width 132 height 32
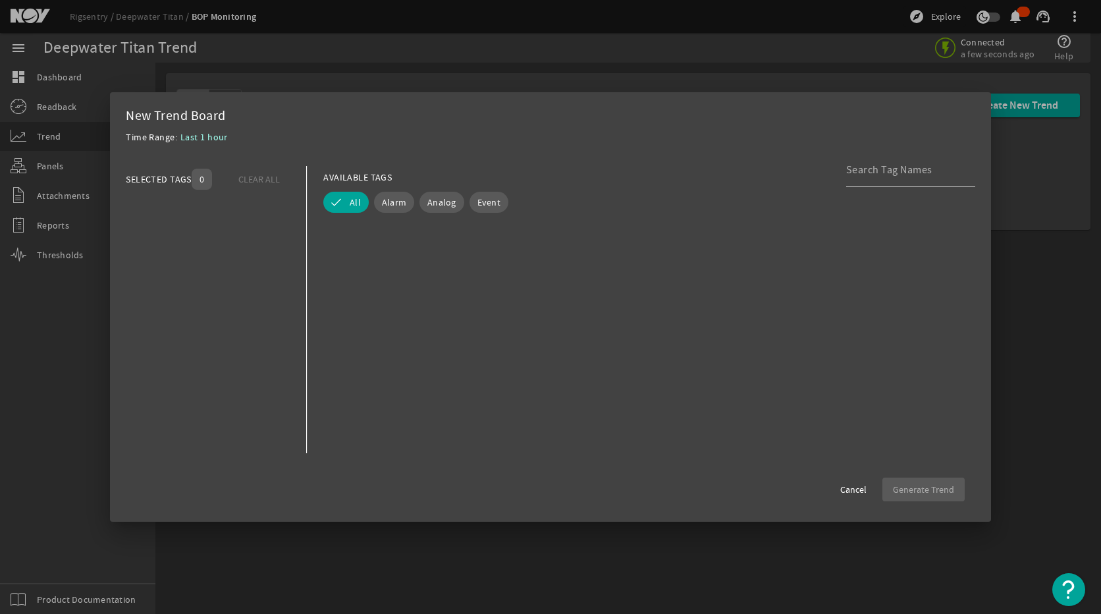
scroll to position [140670, 0]
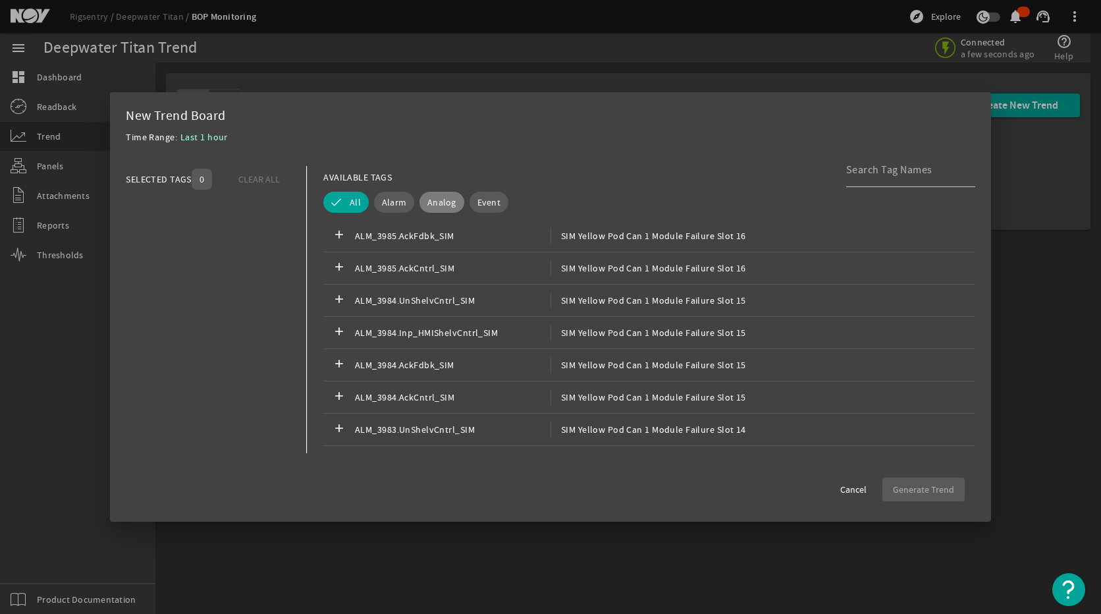
click at [428, 203] on span "Analog" at bounding box center [442, 202] width 29 height 13
